Goal: Task Accomplishment & Management: Use online tool/utility

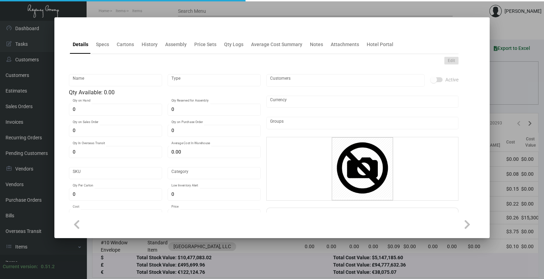
type input "Laundry Bag - [GEOGRAPHIC_DATA]"
type input "Inventory"
type input "250"
type input "$ 0.00"
type input "78355-Laundry Bag-52"
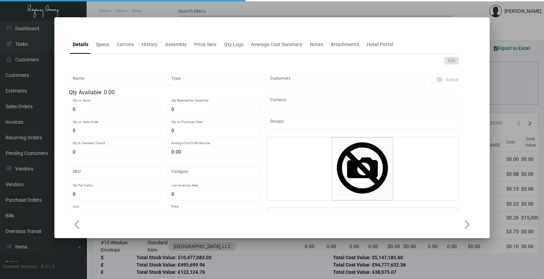
type input "Standard"
type input "1,000"
type input "$ 0.39"
type input "$ 0.595"
checkbox input "true"
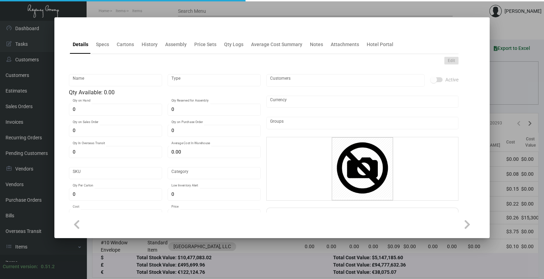
checkbox input "true"
type input "United States Dollar $"
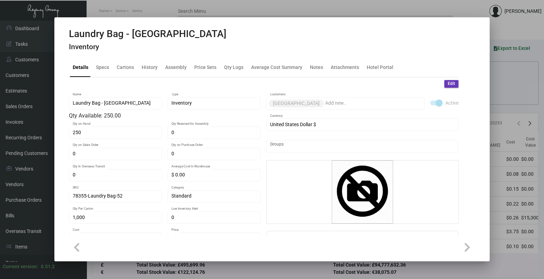
click at [514, 74] on div at bounding box center [272, 139] width 544 height 279
